Goal: Task Accomplishment & Management: Use online tool/utility

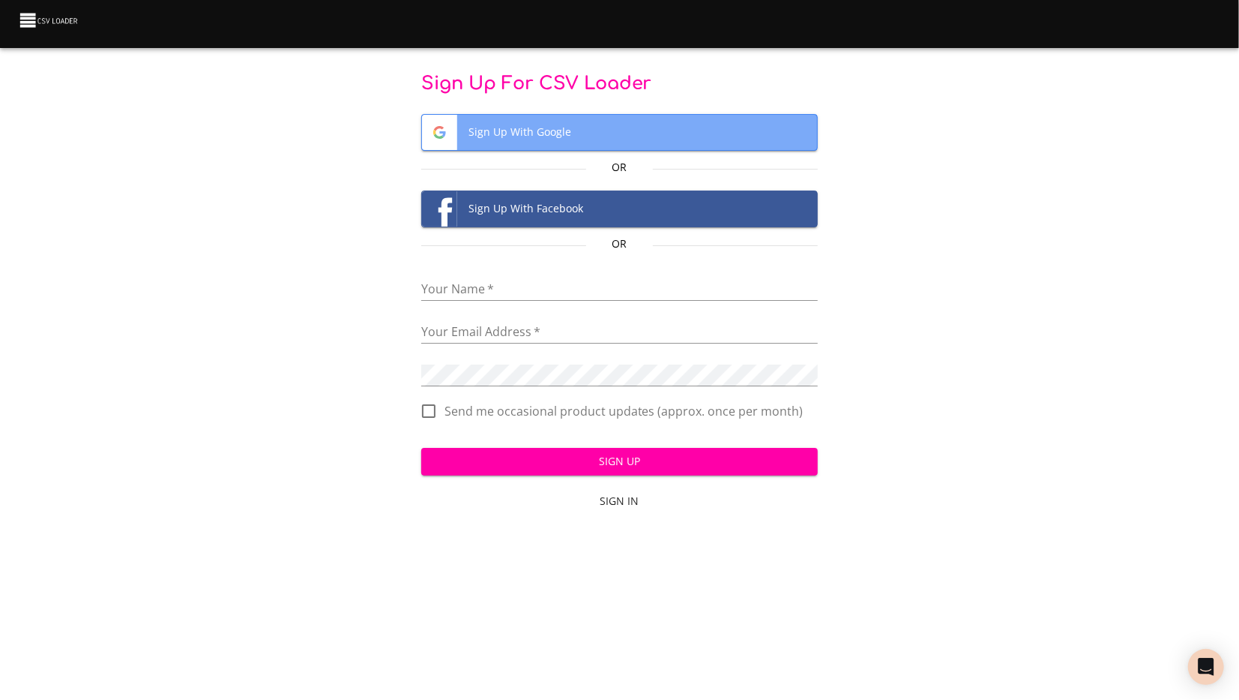
click at [509, 130] on span "Sign Up With Google" at bounding box center [620, 132] width 396 height 35
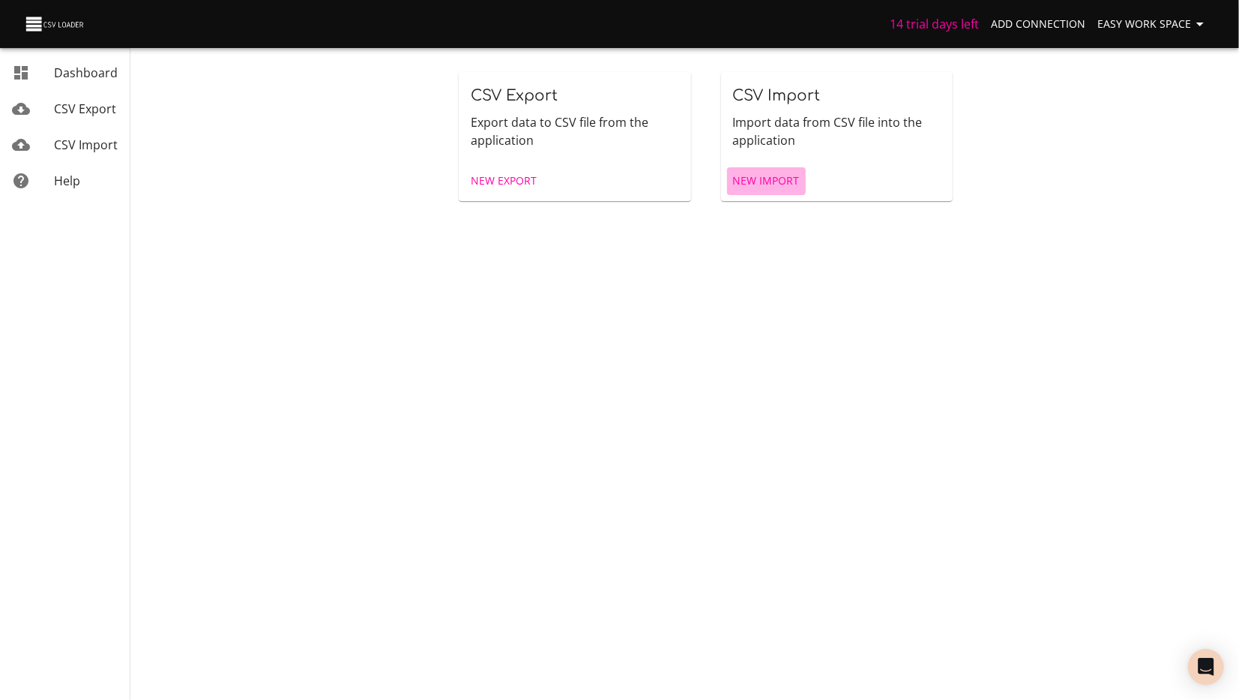
click at [759, 181] on span "New Import" at bounding box center [766, 181] width 67 height 19
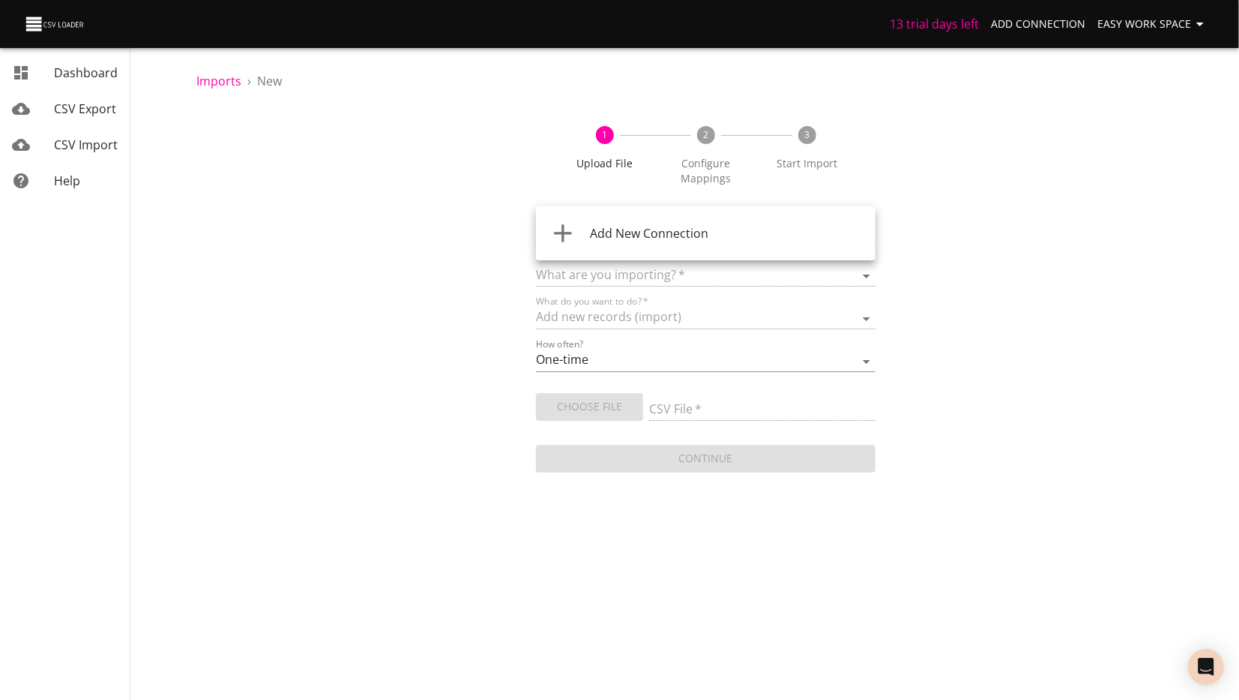
click at [825, 226] on body "13 trial days left Add Connection Easy Work Space Dashboard CSV Export CSV Impo…" at bounding box center [619, 350] width 1239 height 700
click at [1004, 202] on div at bounding box center [619, 350] width 1239 height 700
click at [577, 233] on body "13 trial days left Add Connection Easy Work Space Dashboard CSV Export CSV Impo…" at bounding box center [619, 350] width 1239 height 700
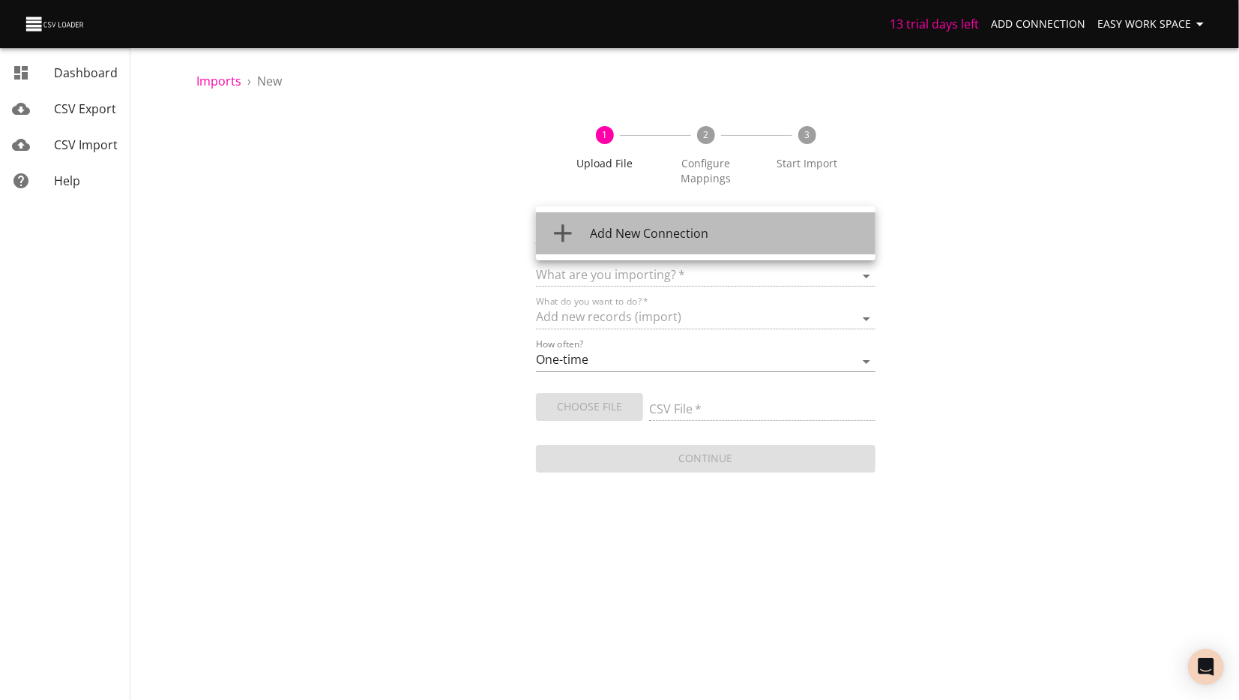
click at [648, 229] on span "Add New Connection" at bounding box center [649, 233] width 118 height 16
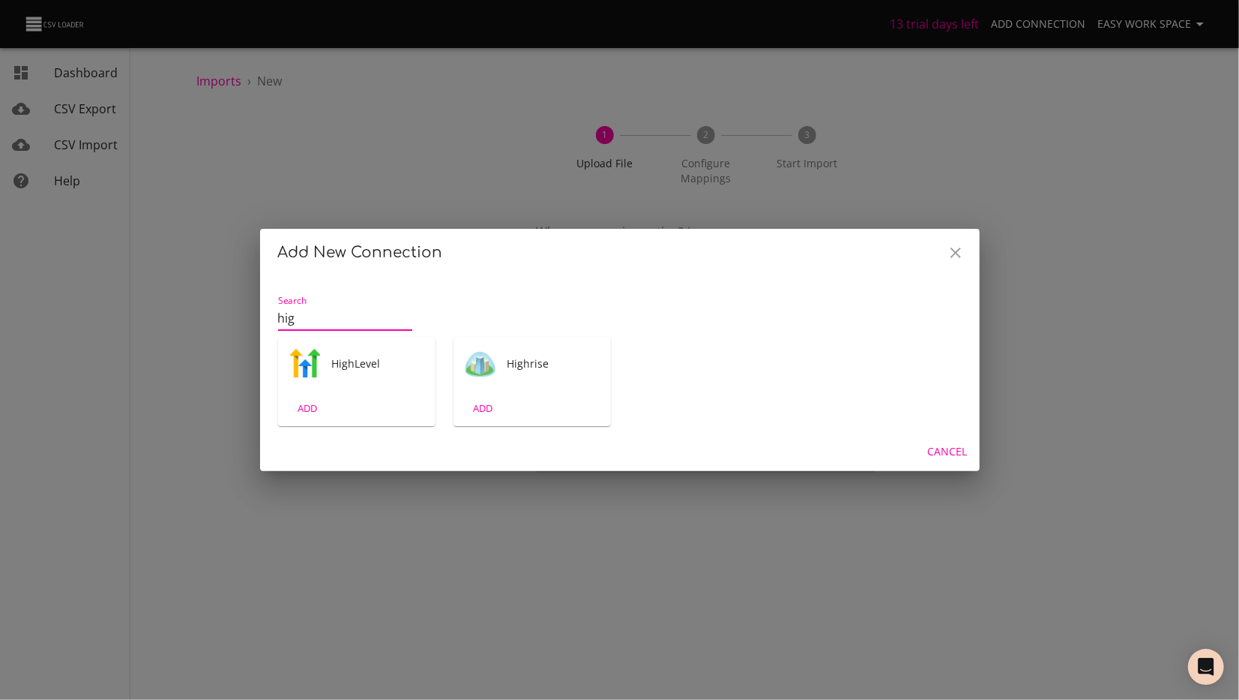
type input "hig"
click at [357, 364] on span "HighLevel" at bounding box center [377, 363] width 91 height 15
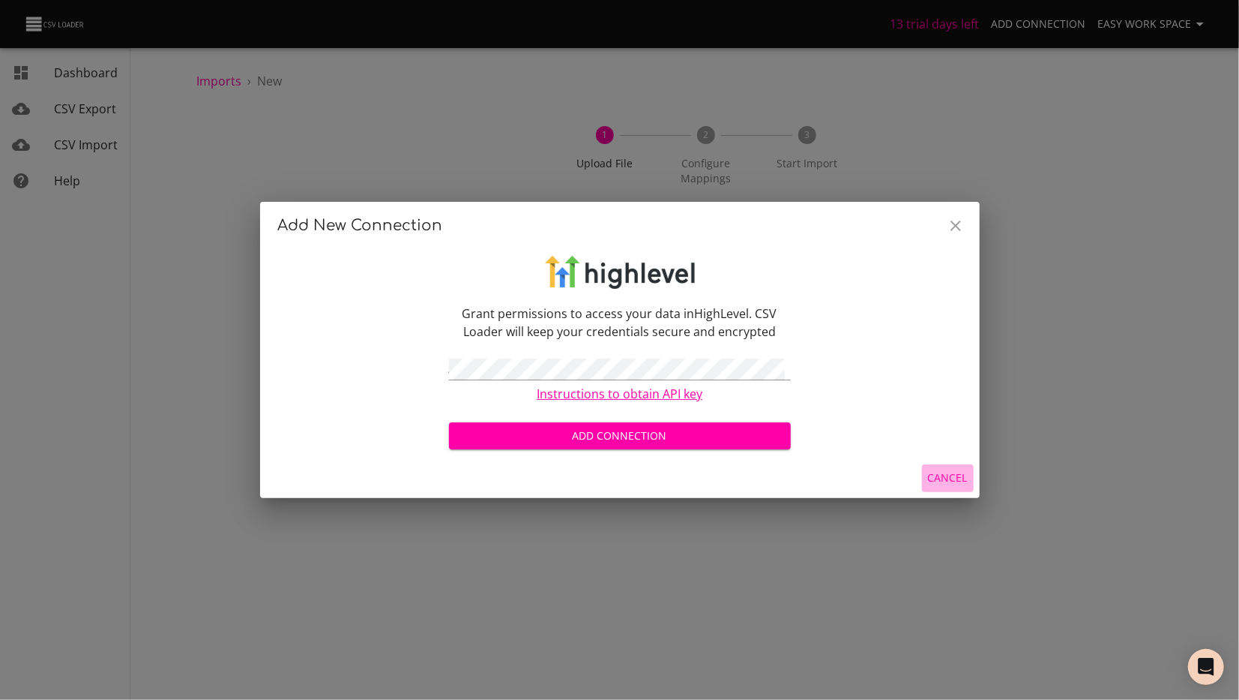
click at [944, 478] on span "Cancel" at bounding box center [948, 478] width 40 height 19
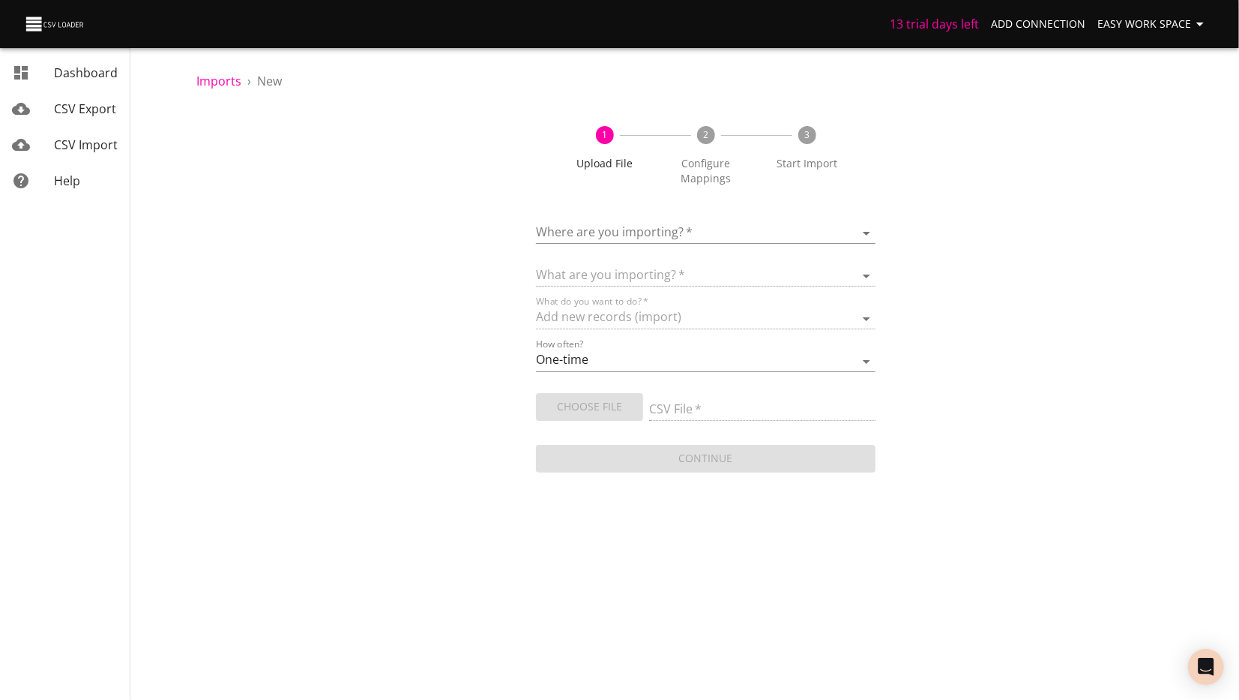
click at [1005, 262] on div "1 Upload File 2 Configure Mappings 3 Start Import Where are you importing?   * …" at bounding box center [705, 291] width 1019 height 367
click at [595, 358] on select "One-time Auto import" at bounding box center [706, 361] width 340 height 22
click at [433, 344] on div "1 Upload File 2 Configure Mappings 3 Start Import Where are you importing?   * …" at bounding box center [705, 291] width 1019 height 367
click at [847, 230] on body "13 trial days left Add Connection Easy Work Space Dashboard CSV Export CSV Impo…" at bounding box center [619, 350] width 1239 height 700
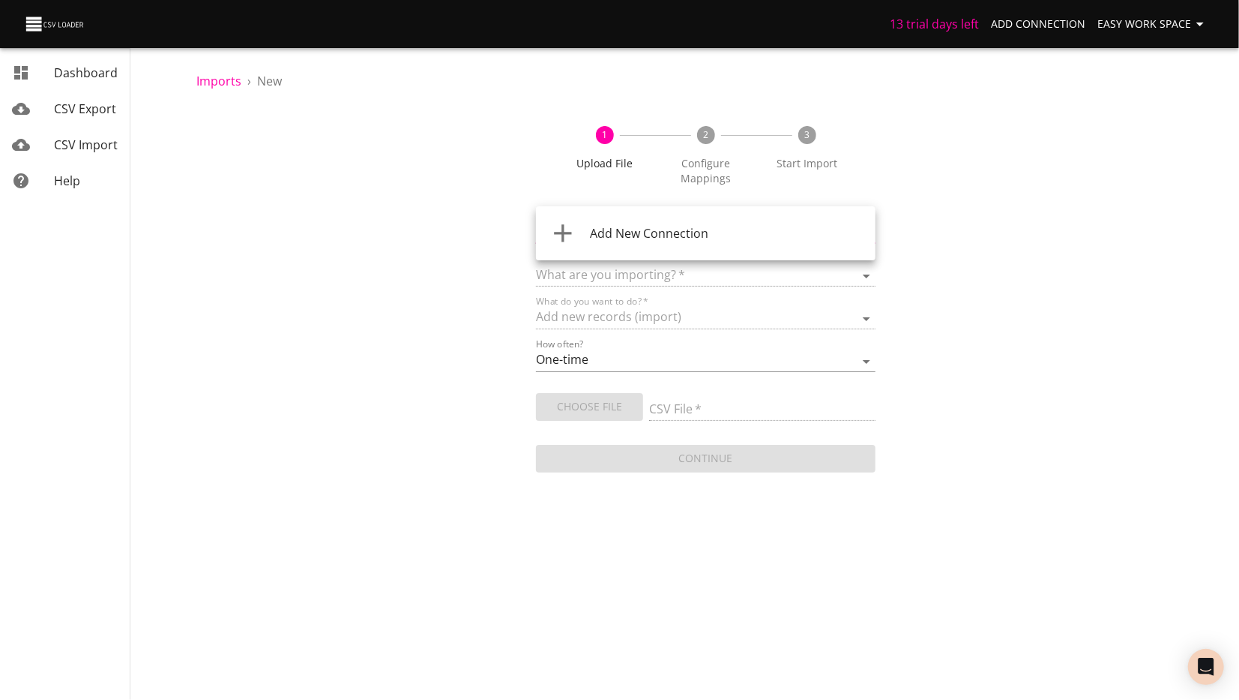
click at [959, 220] on div at bounding box center [619, 350] width 1239 height 700
click at [88, 140] on span "CSV Import" at bounding box center [86, 144] width 64 height 16
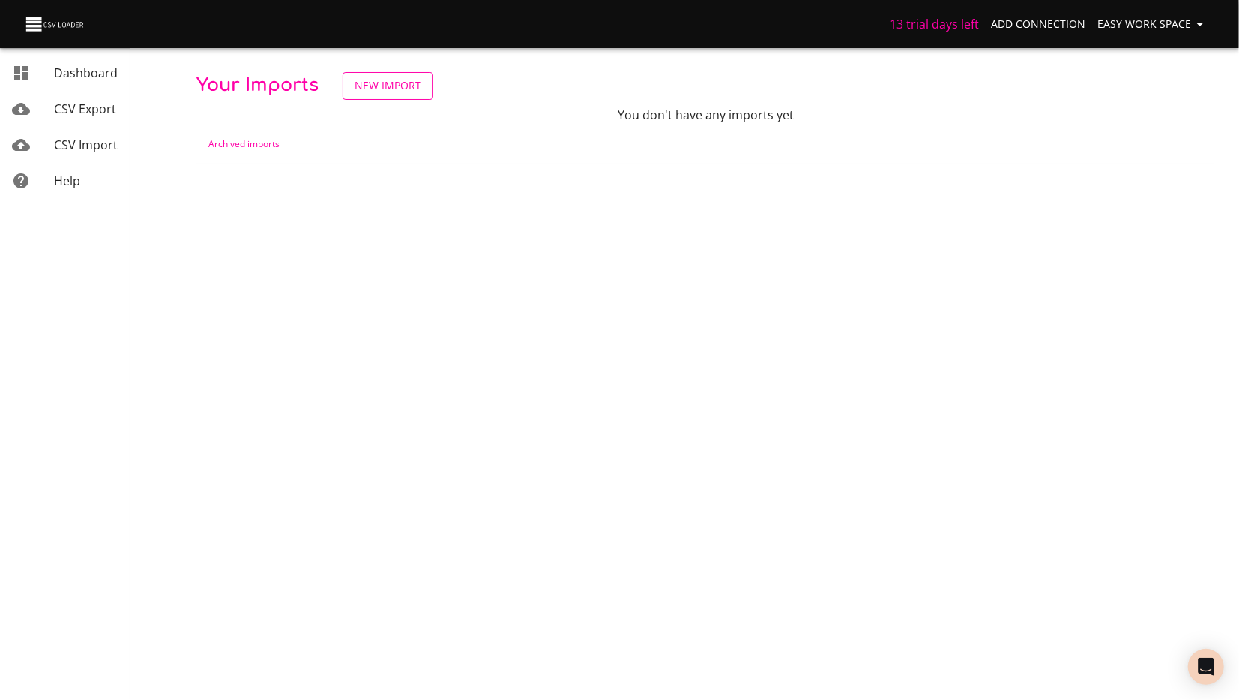
click at [375, 85] on span "New Import" at bounding box center [388, 85] width 67 height 19
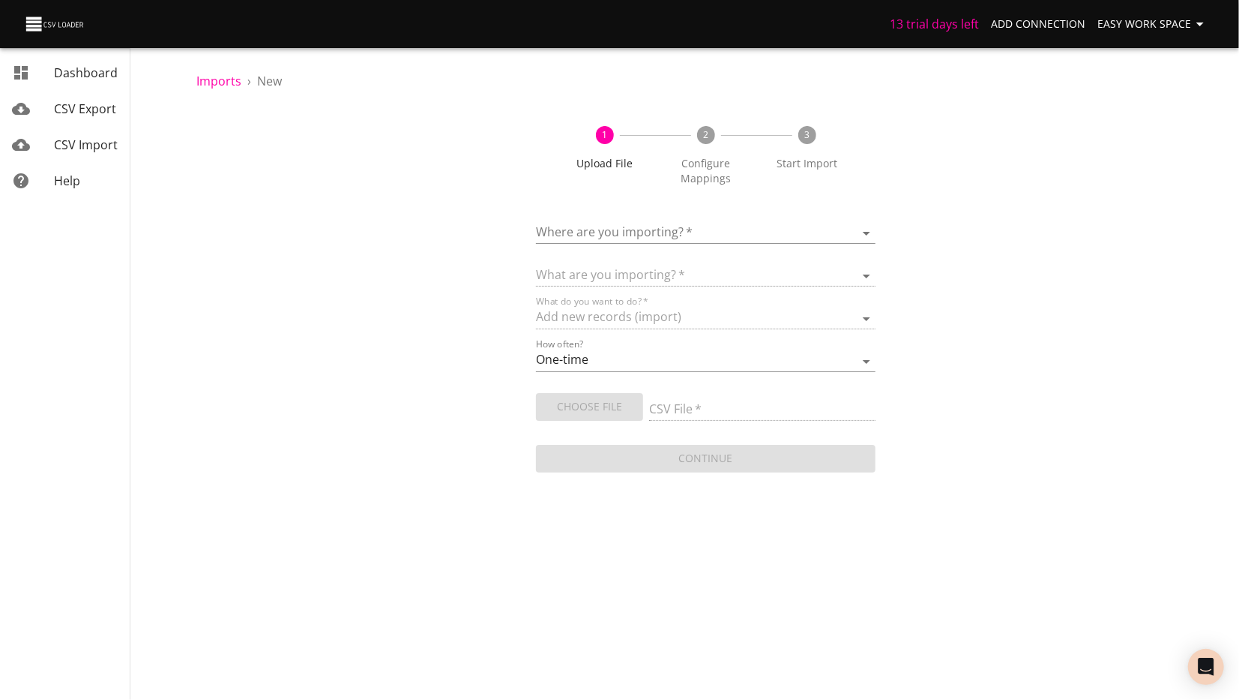
drag, startPoint x: 1016, startPoint y: 163, endPoint x: 944, endPoint y: 113, distance: 87.3
click at [1016, 163] on div "1 Upload File 2 Configure Mappings 3 Start Import Where are you importing?   * …" at bounding box center [705, 291] width 1019 height 367
